Goal: Find specific page/section: Find specific page/section

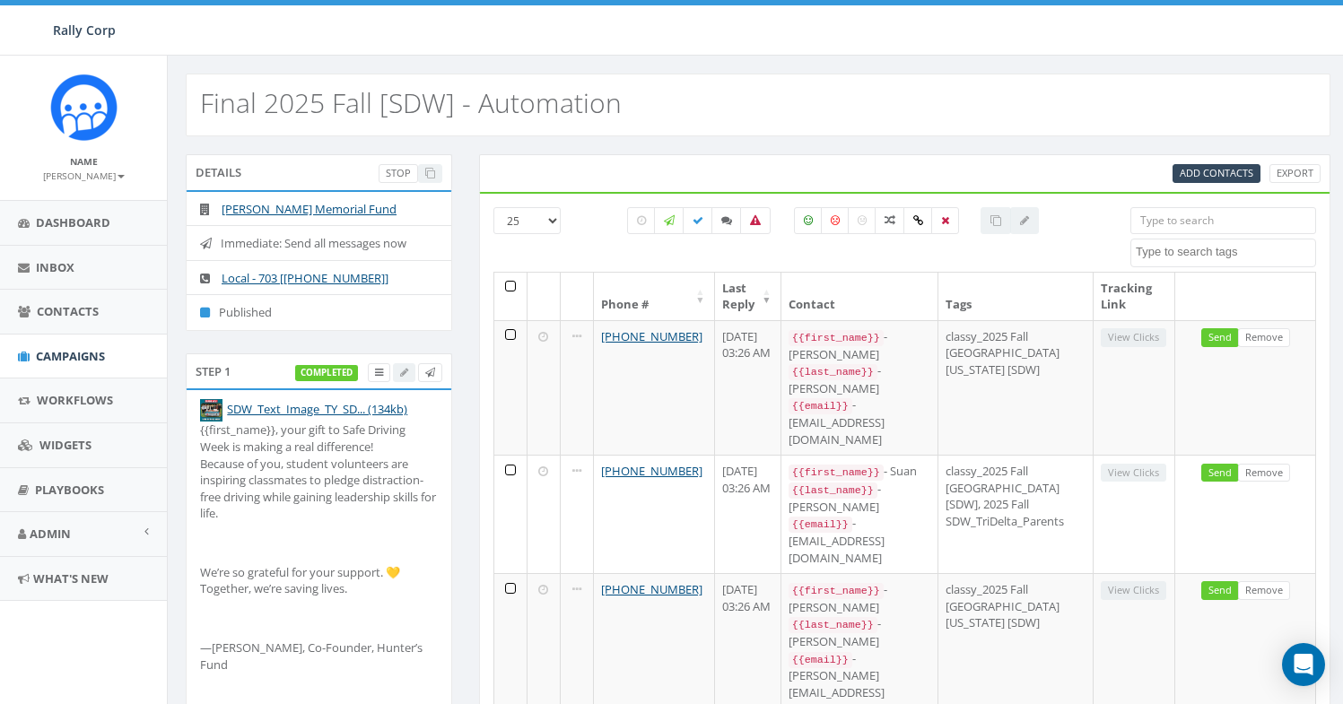
select select
click at [96, 528] on link "Admin" at bounding box center [83, 534] width 167 height 44
click at [82, 573] on link "Accounts" at bounding box center [83, 574] width 167 height 35
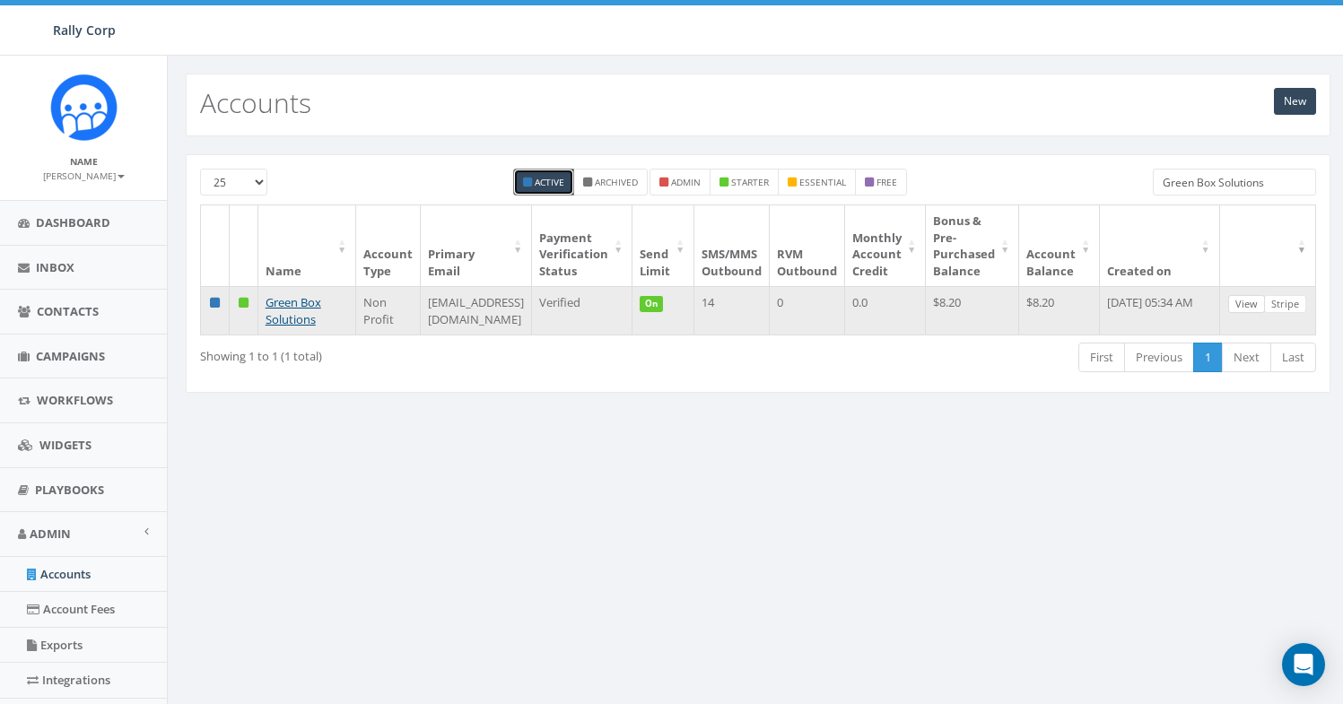
type input "Green Box Solutions"
click at [1265, 300] on link "View" at bounding box center [1246, 304] width 37 height 19
